Goal: Task Accomplishment & Management: Manage account settings

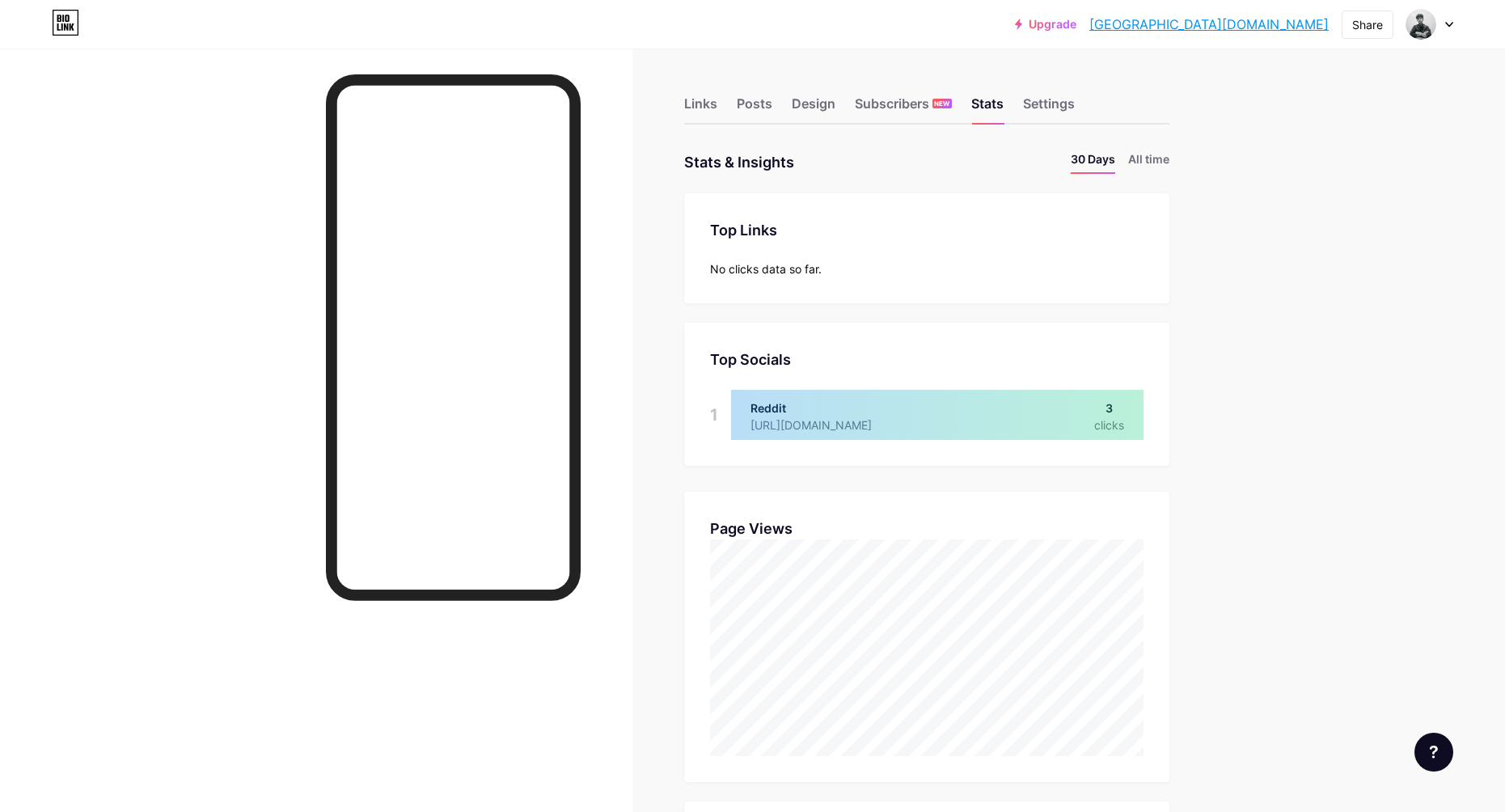
scroll to position [812, 1505]
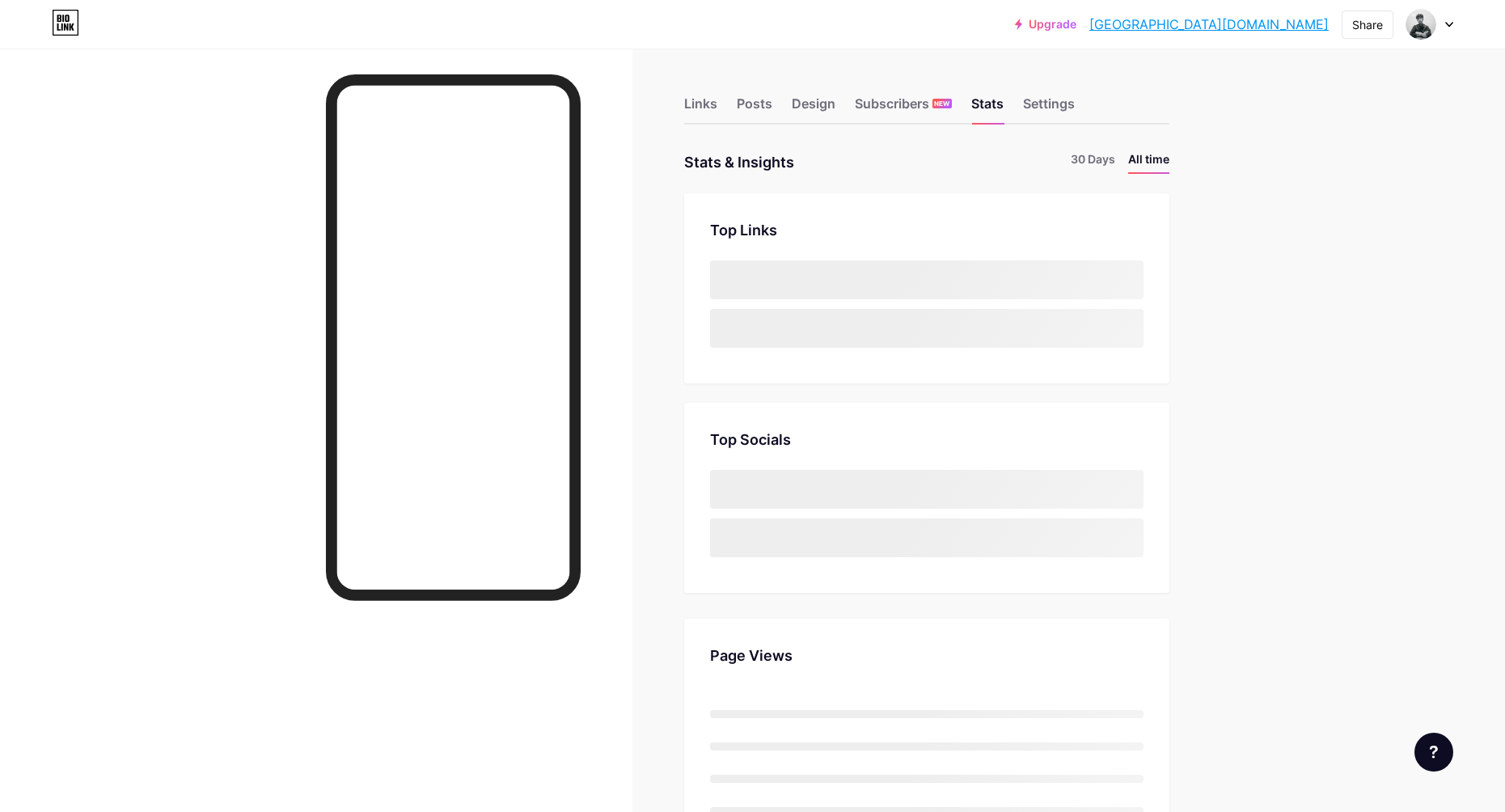
click at [1160, 162] on li "All time" at bounding box center [1149, 161] width 41 height 24
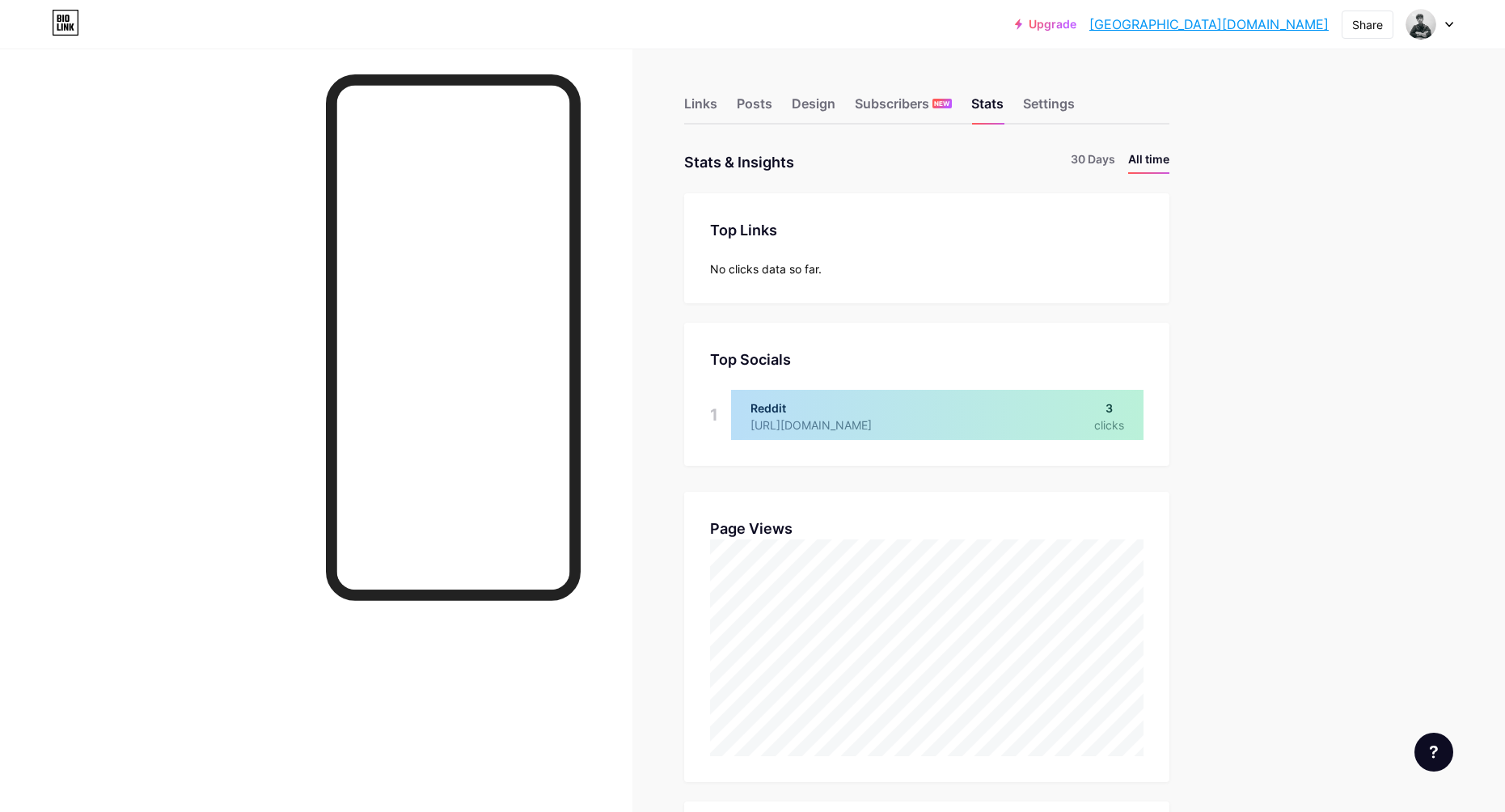
scroll to position [812, 1505]
click at [1160, 162] on li "All time" at bounding box center [1149, 161] width 41 height 24
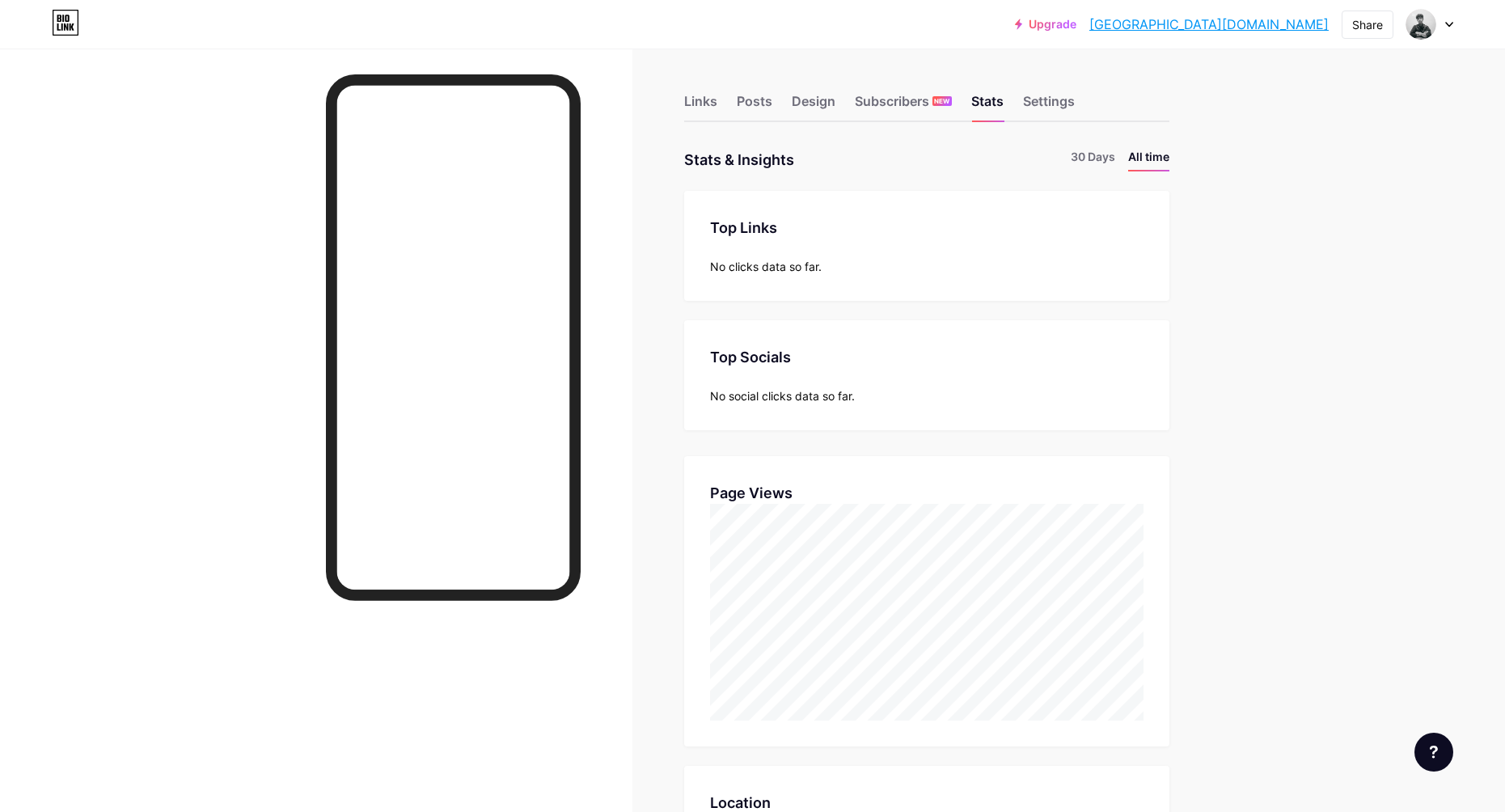
scroll to position [0, 0]
click at [1096, 151] on li "30 Days" at bounding box center [1093, 161] width 45 height 24
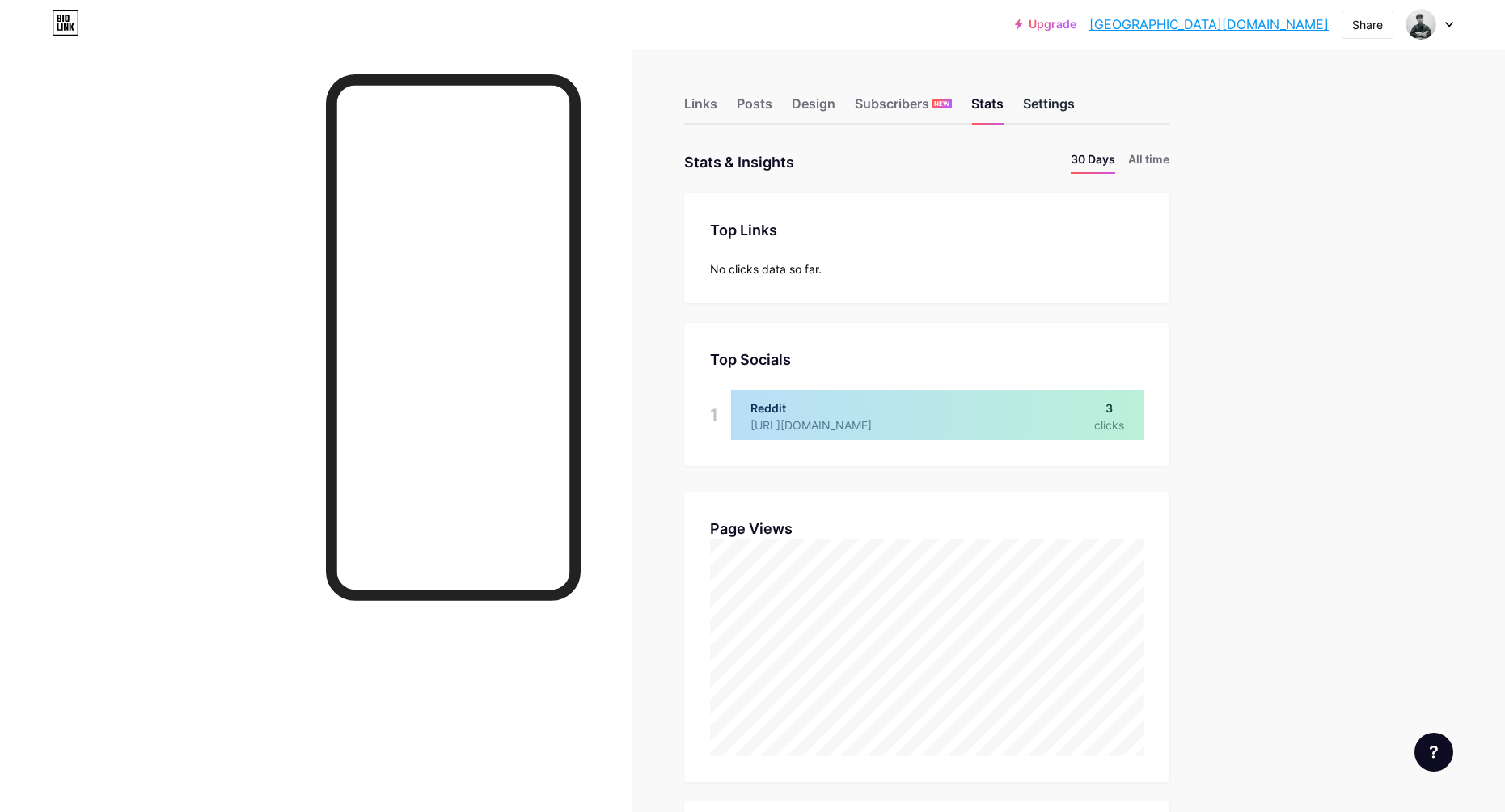
click at [1058, 104] on div "Settings" at bounding box center [1049, 108] width 51 height 29
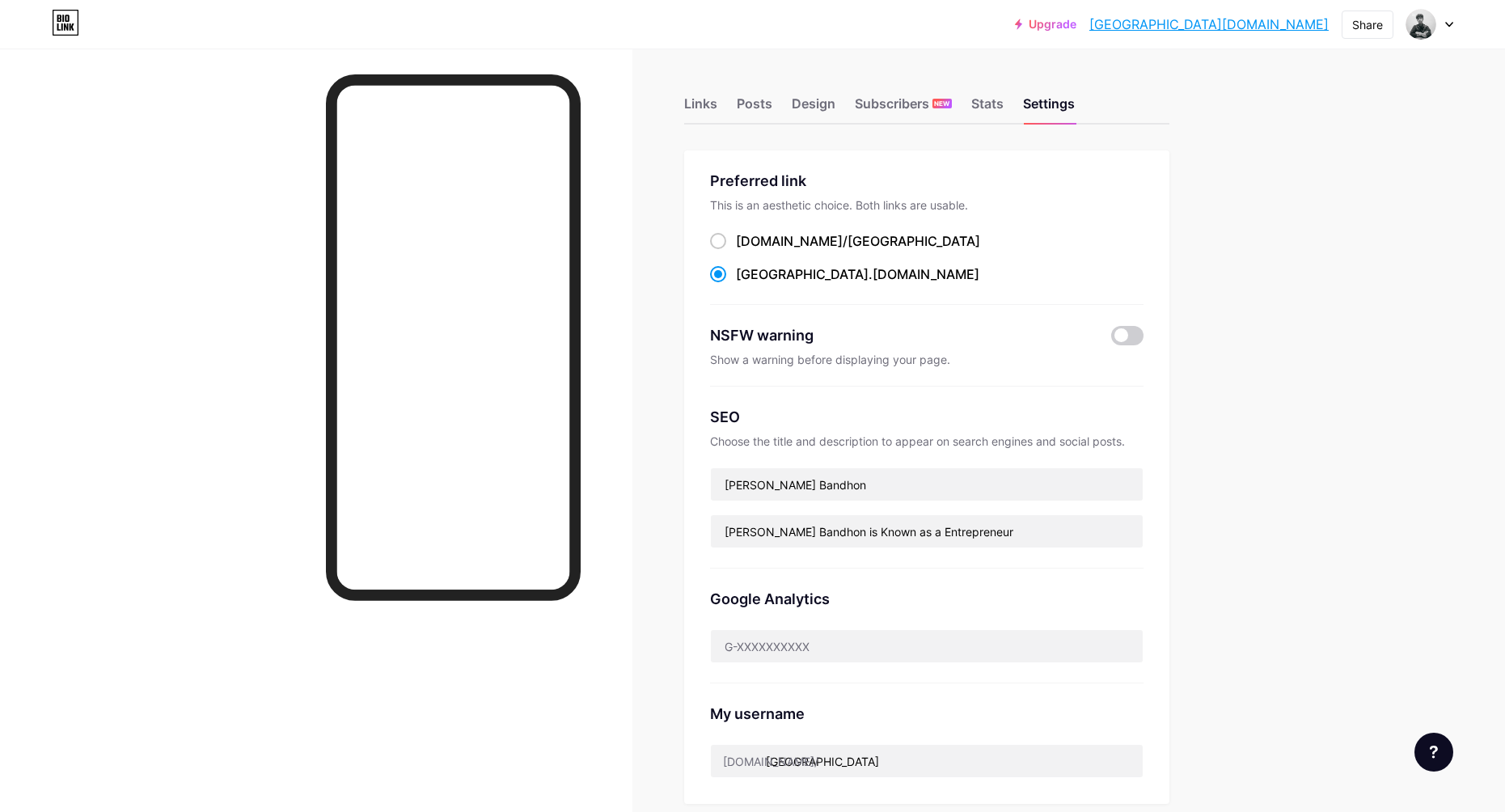
click at [1228, 258] on div "Links Posts Design Subscribers NEW Stats Settings Preferred link This is an aes…" at bounding box center [619, 657] width 1238 height 1218
